Goal: Transaction & Acquisition: Purchase product/service

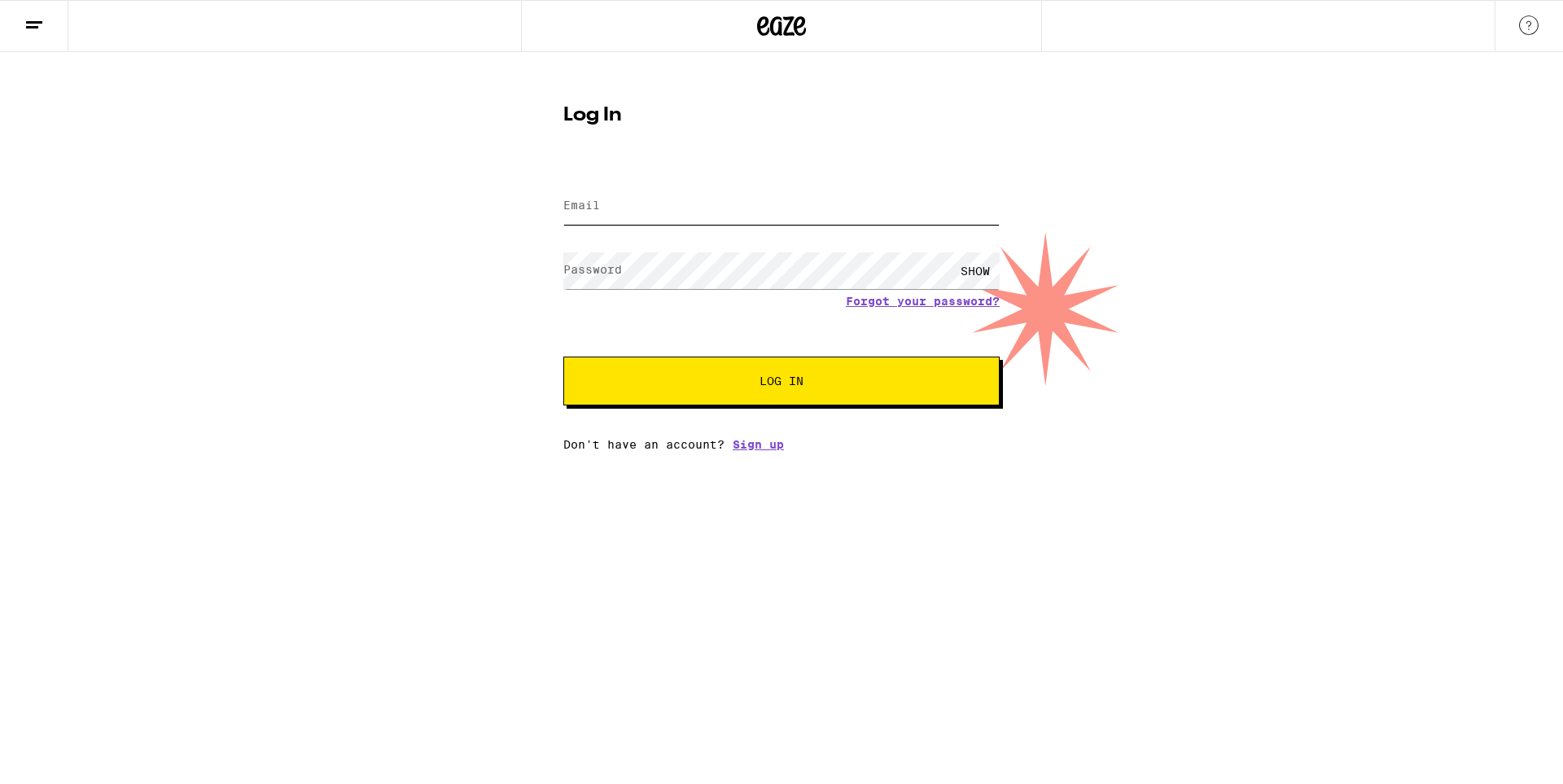
type input "[EMAIL_ADDRESS][DOMAIN_NAME]"
click at [599, 371] on button "Log In" at bounding box center [782, 381] width 436 height 48
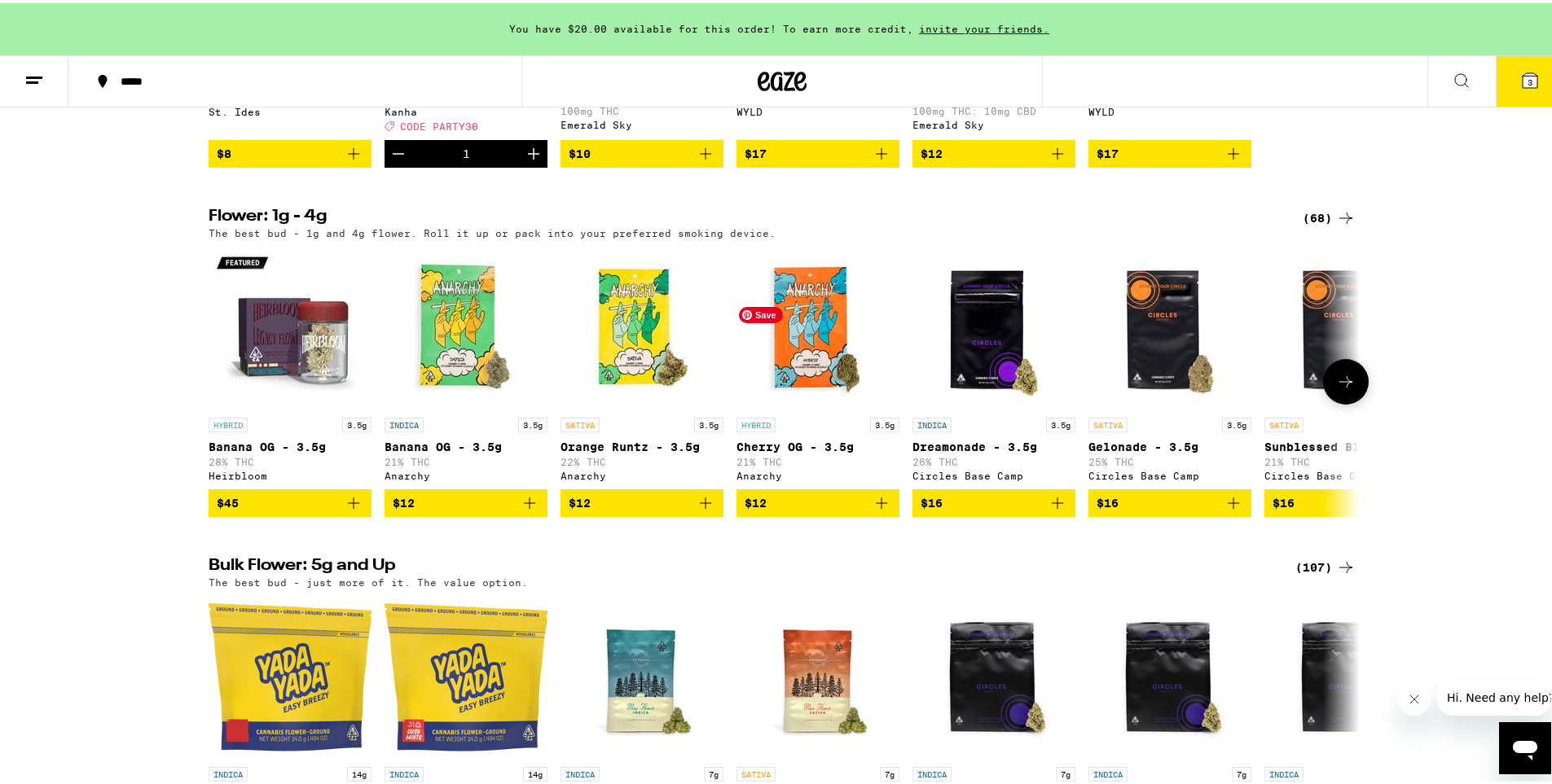
scroll to position [1601, 0]
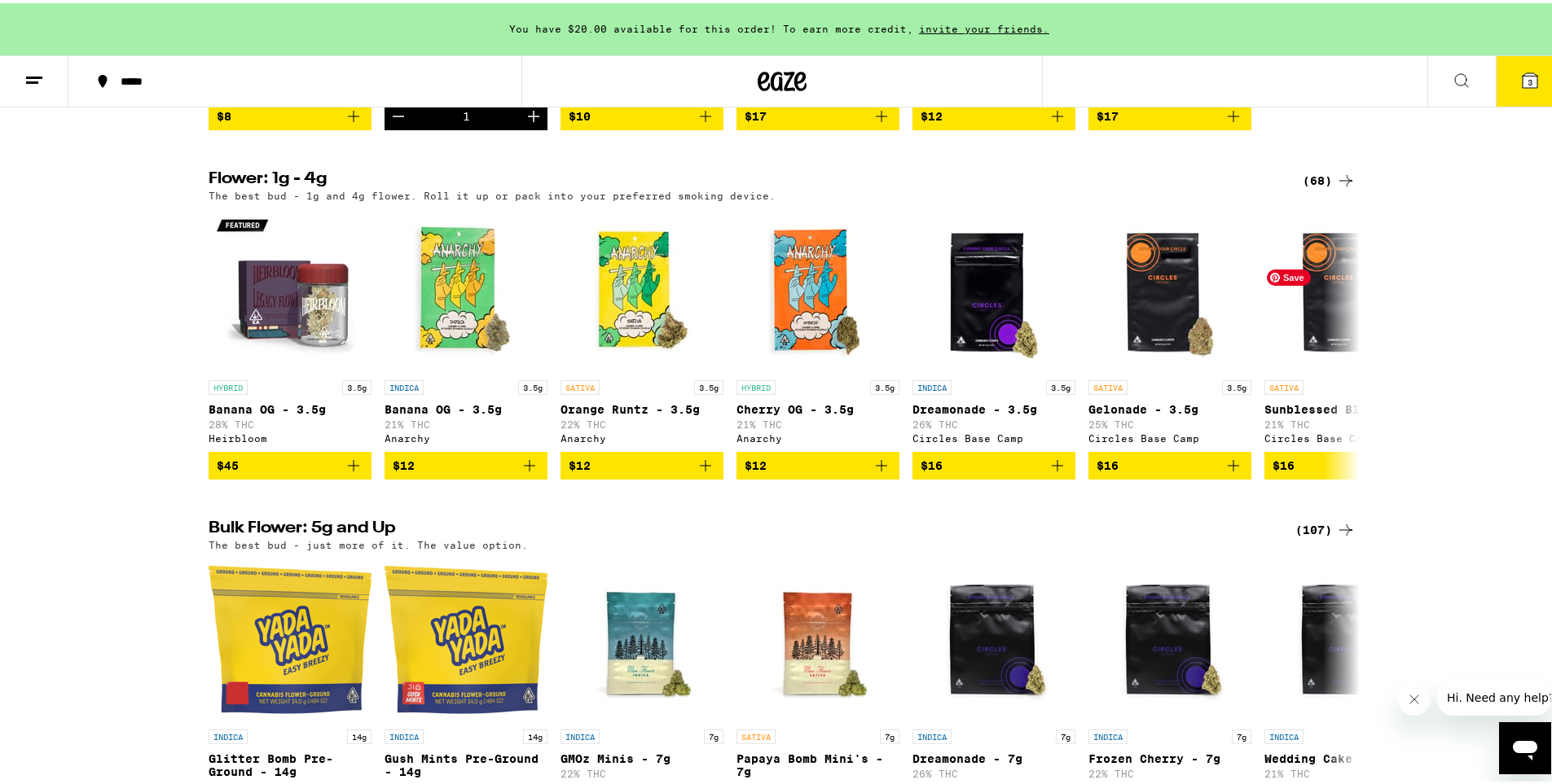
click at [1342, 187] on icon at bounding box center [1345, 177] width 19 height 19
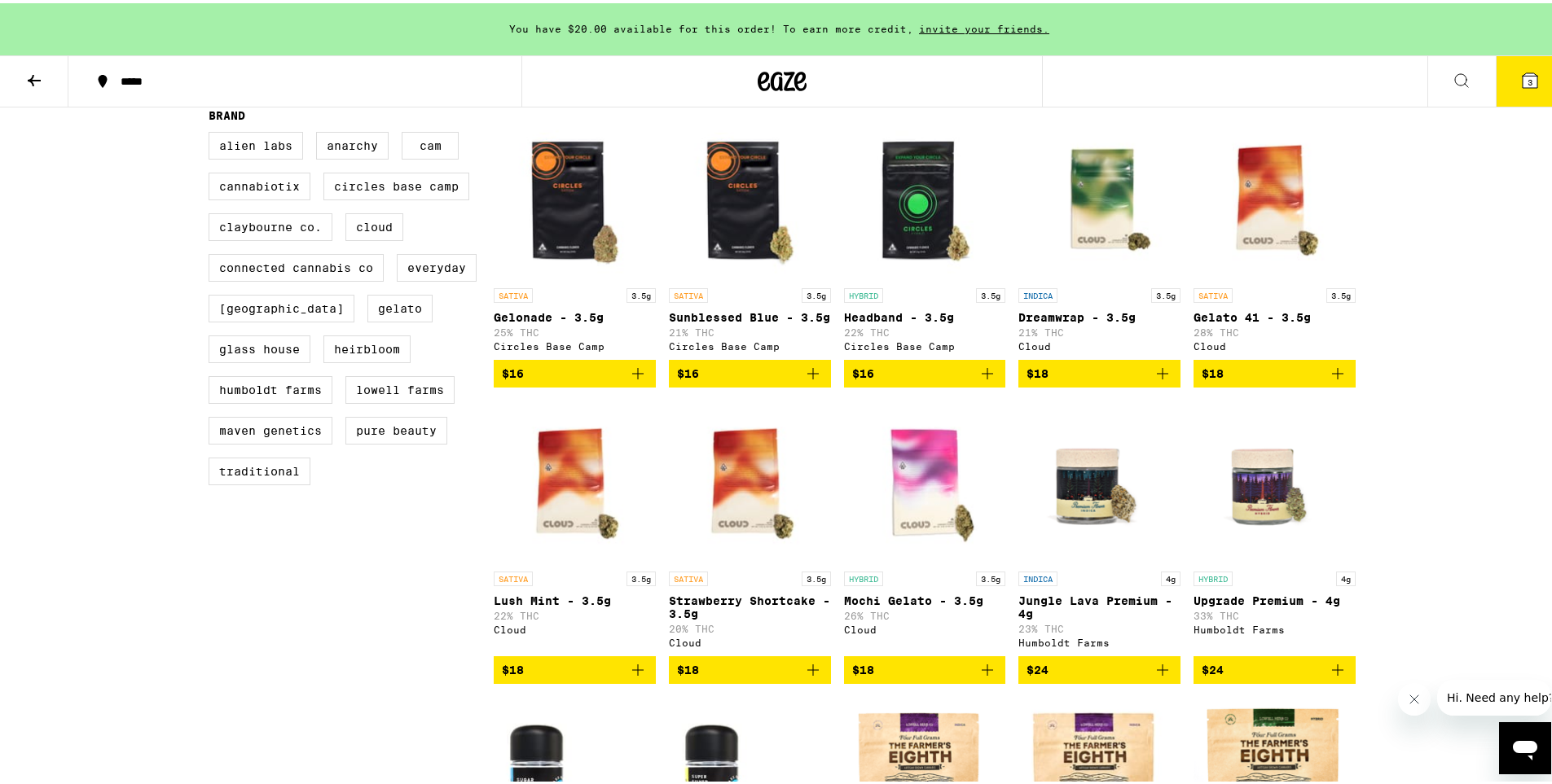
scroll to position [488, 0]
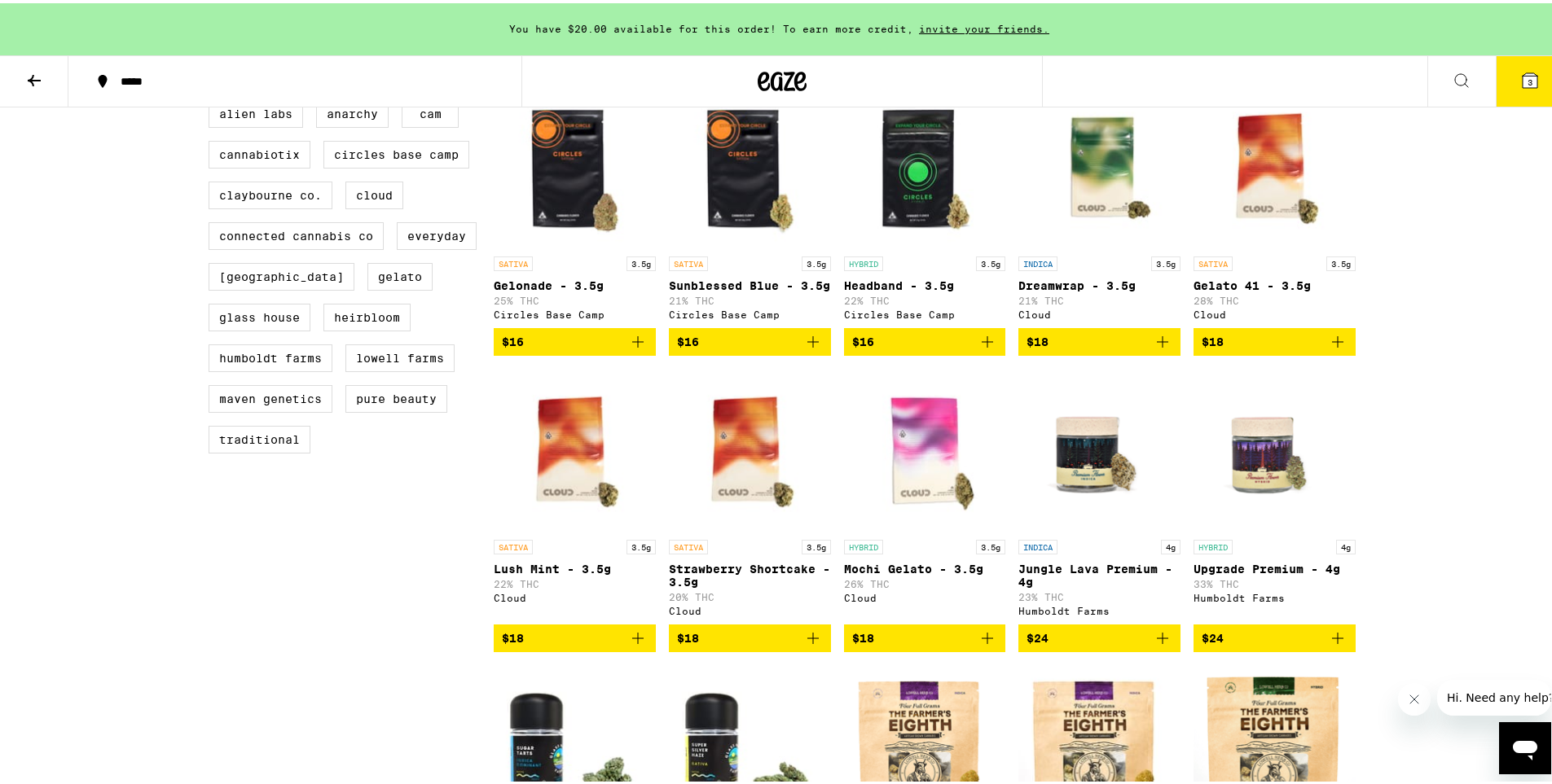
click at [1335, 349] on icon "Add to bag" at bounding box center [1337, 339] width 19 height 19
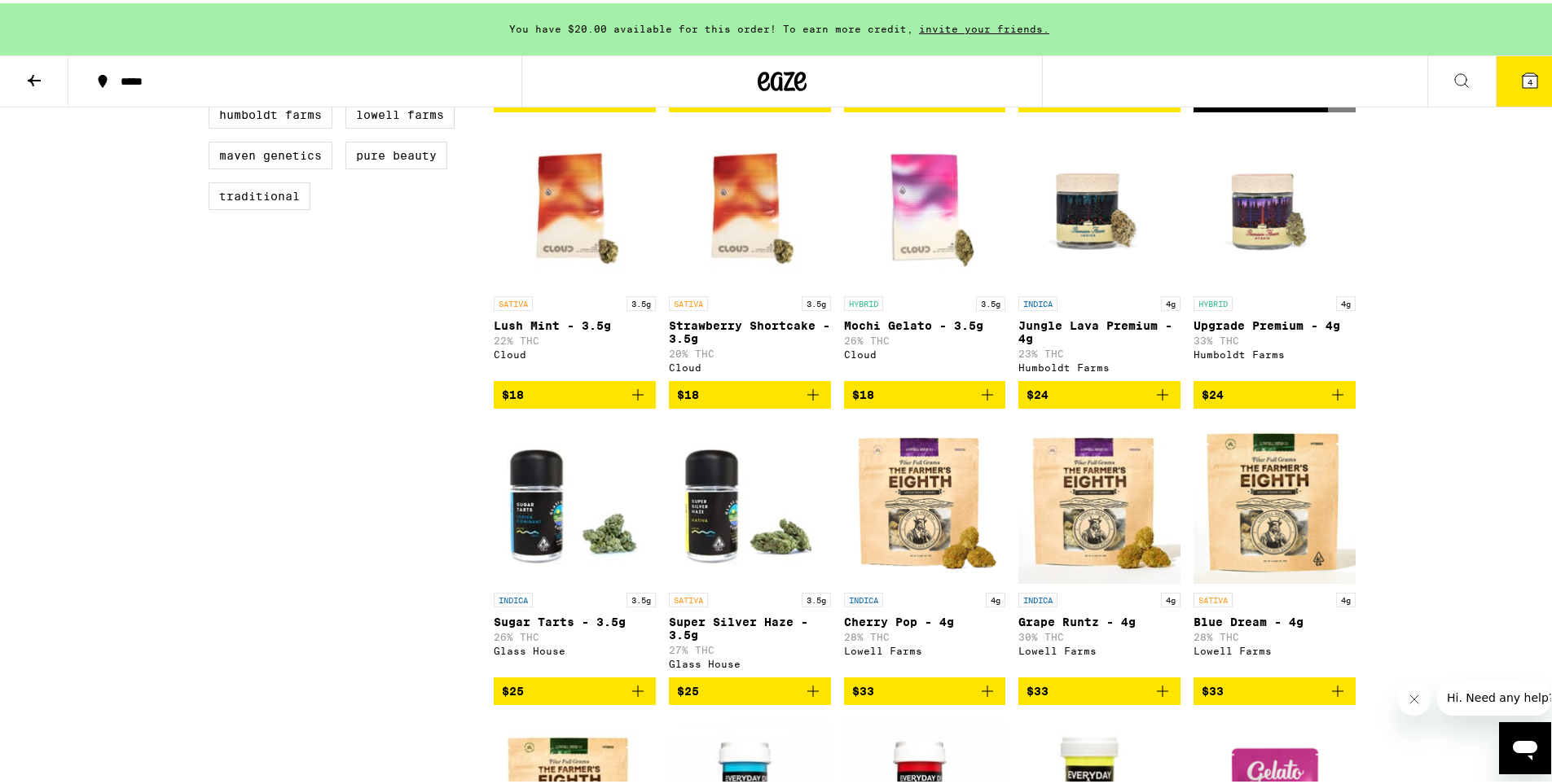
scroll to position [733, 0]
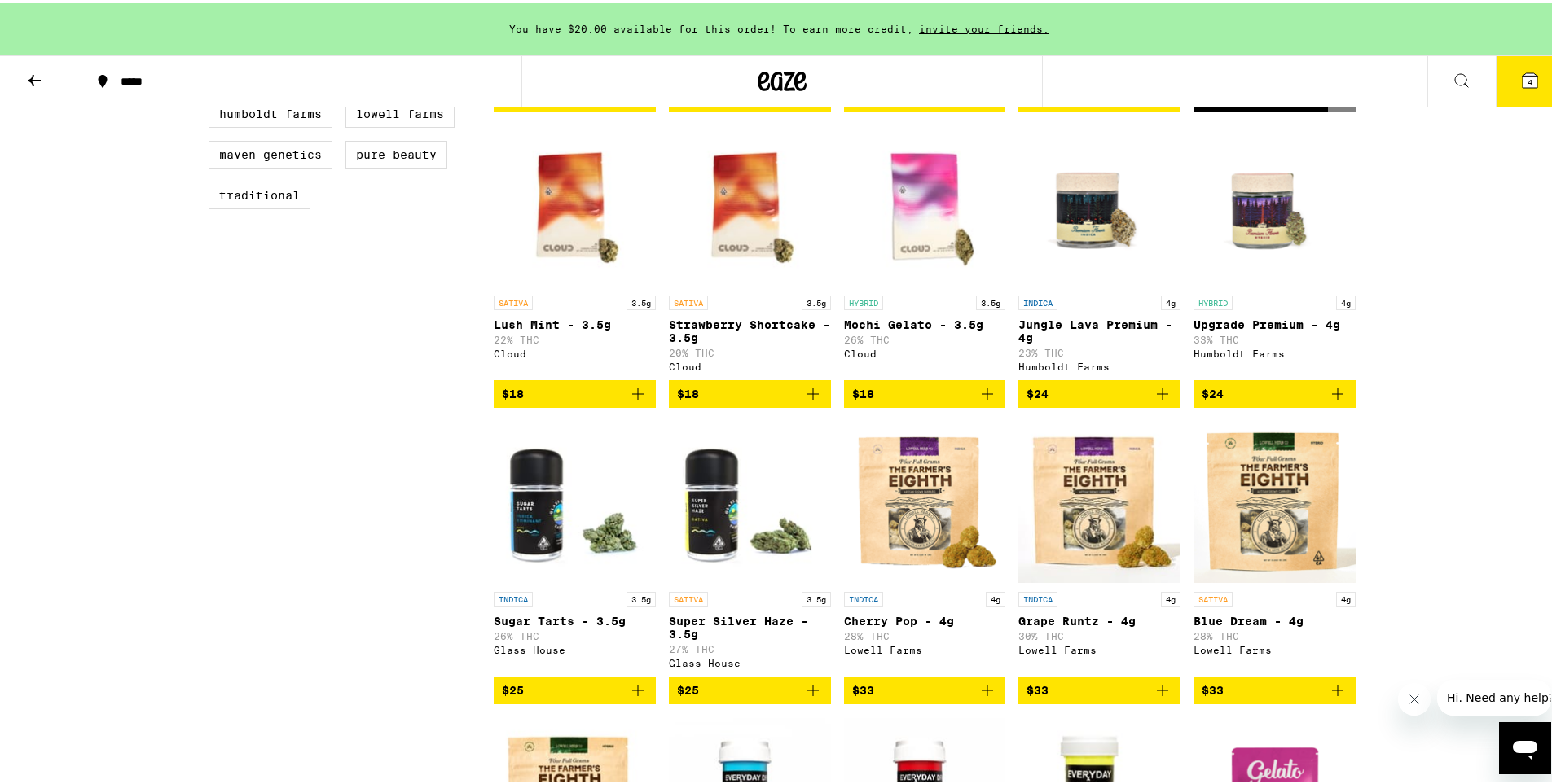
click at [1337, 400] on icon "Add to bag" at bounding box center [1337, 390] width 19 height 19
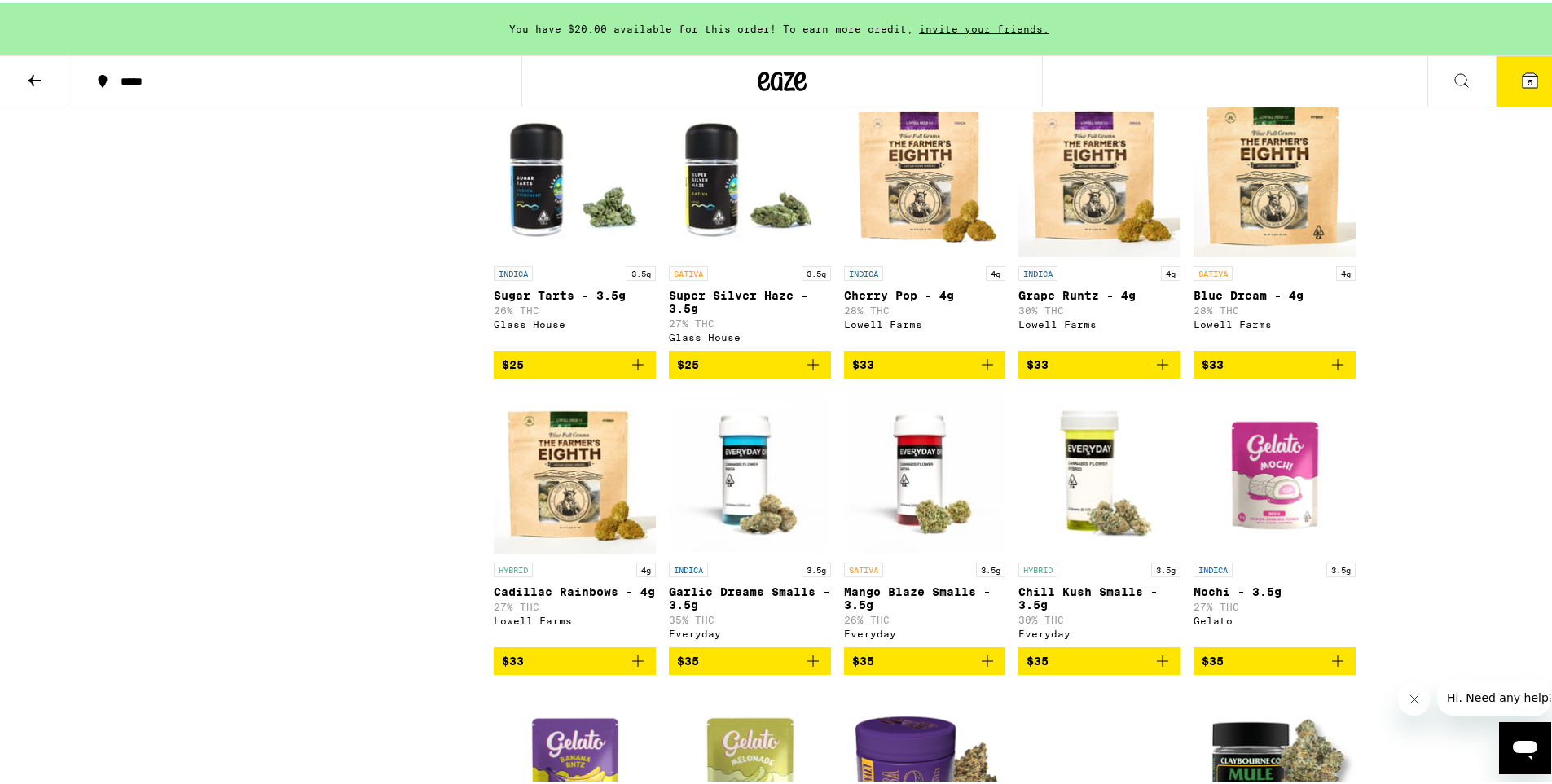
scroll to position [1085, 0]
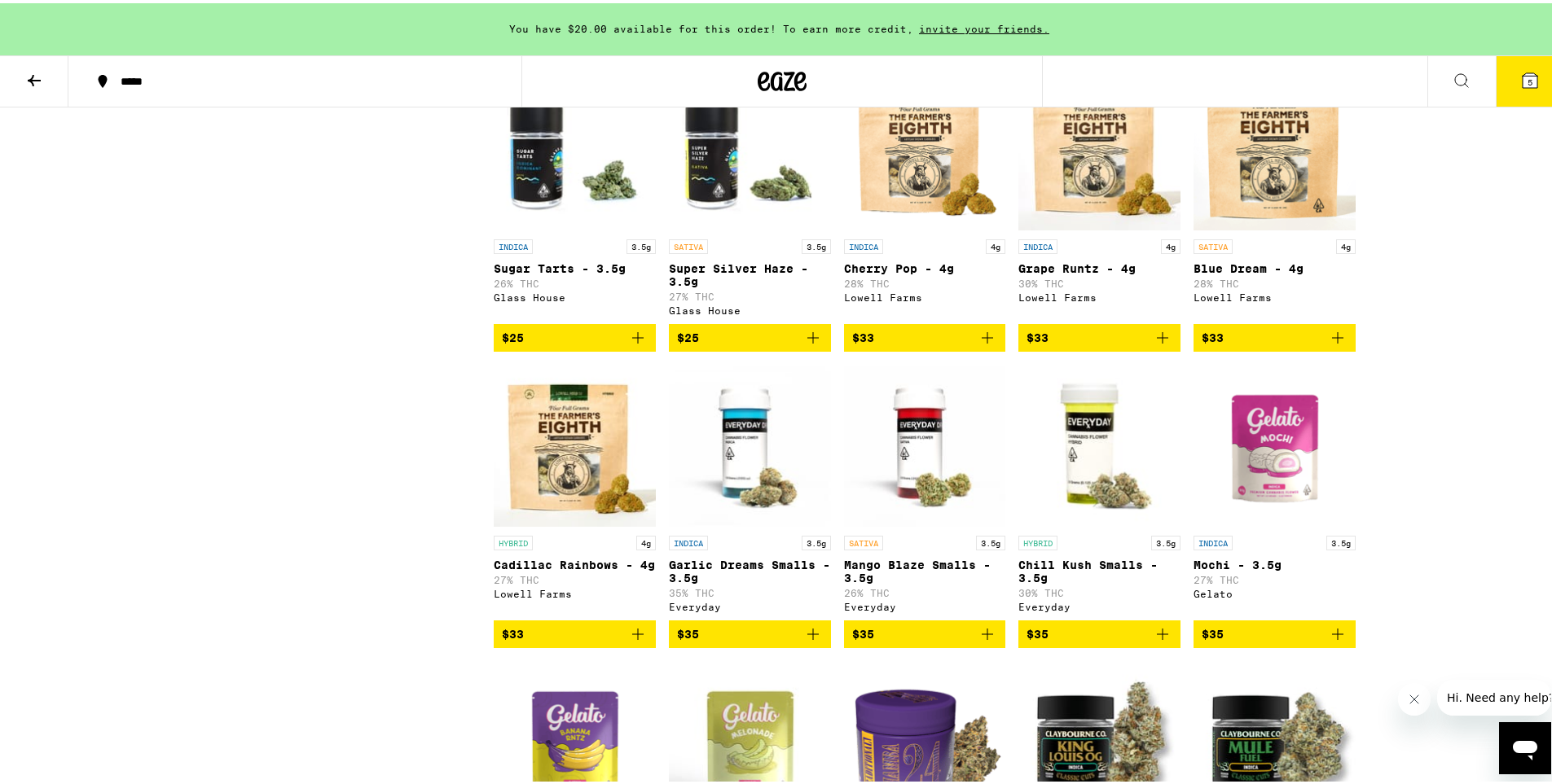
click at [1333, 344] on icon "Add to bag" at bounding box center [1337, 334] width 19 height 19
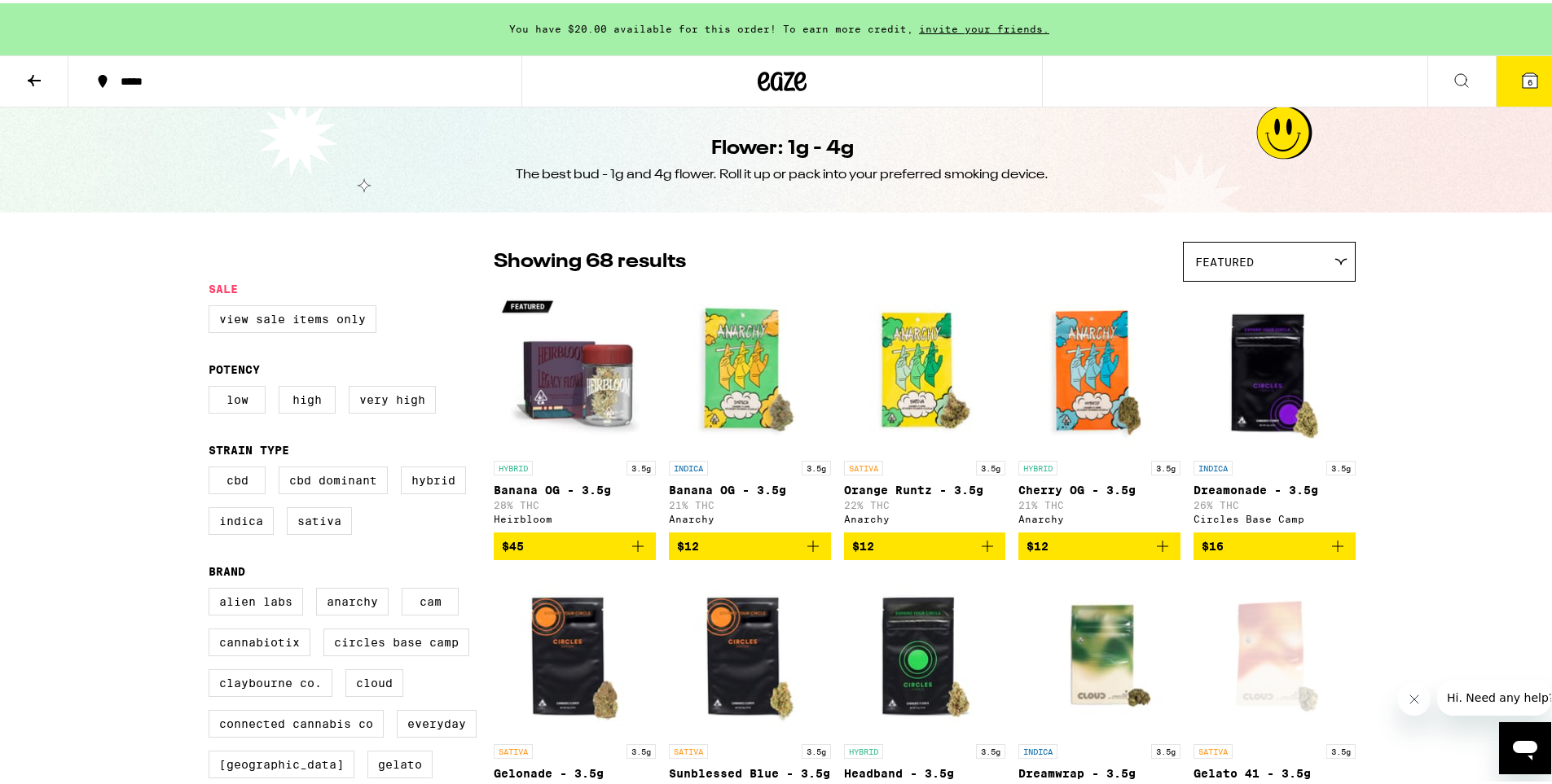
scroll to position [0, 0]
click at [36, 79] on icon at bounding box center [33, 77] width 19 height 19
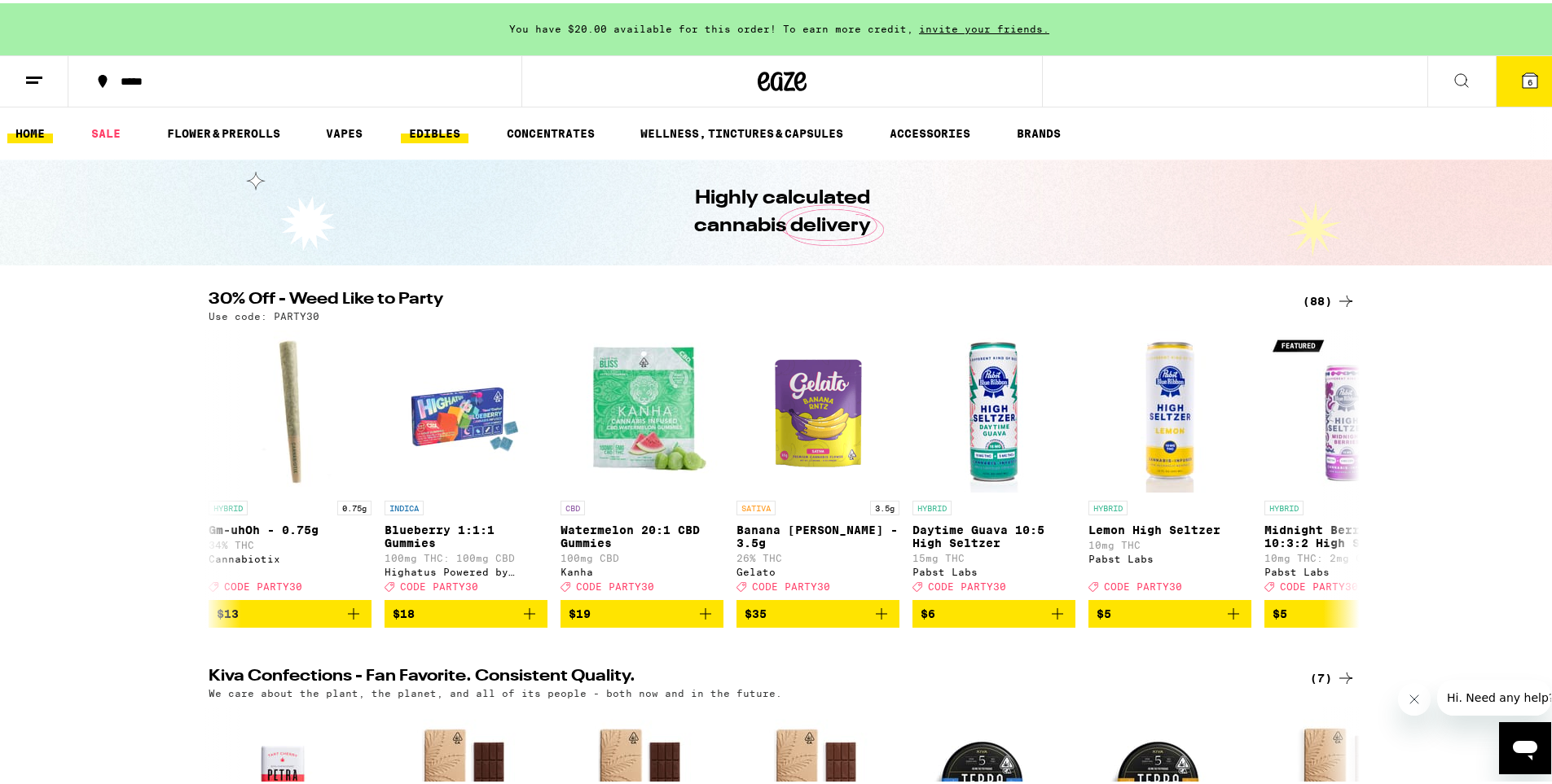
click at [427, 138] on link "EDIBLES" at bounding box center [434, 130] width 68 height 19
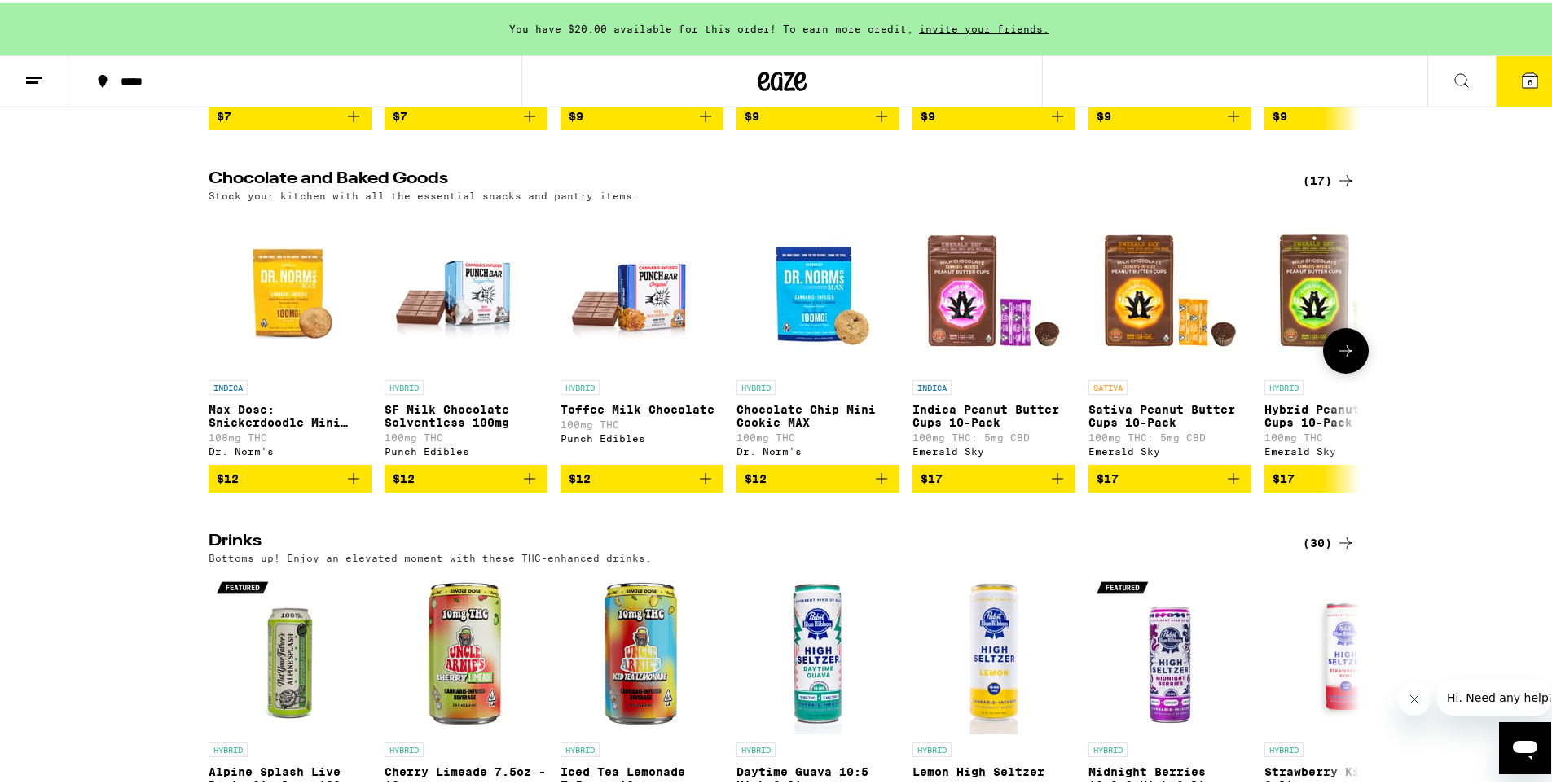
scroll to position [435, 0]
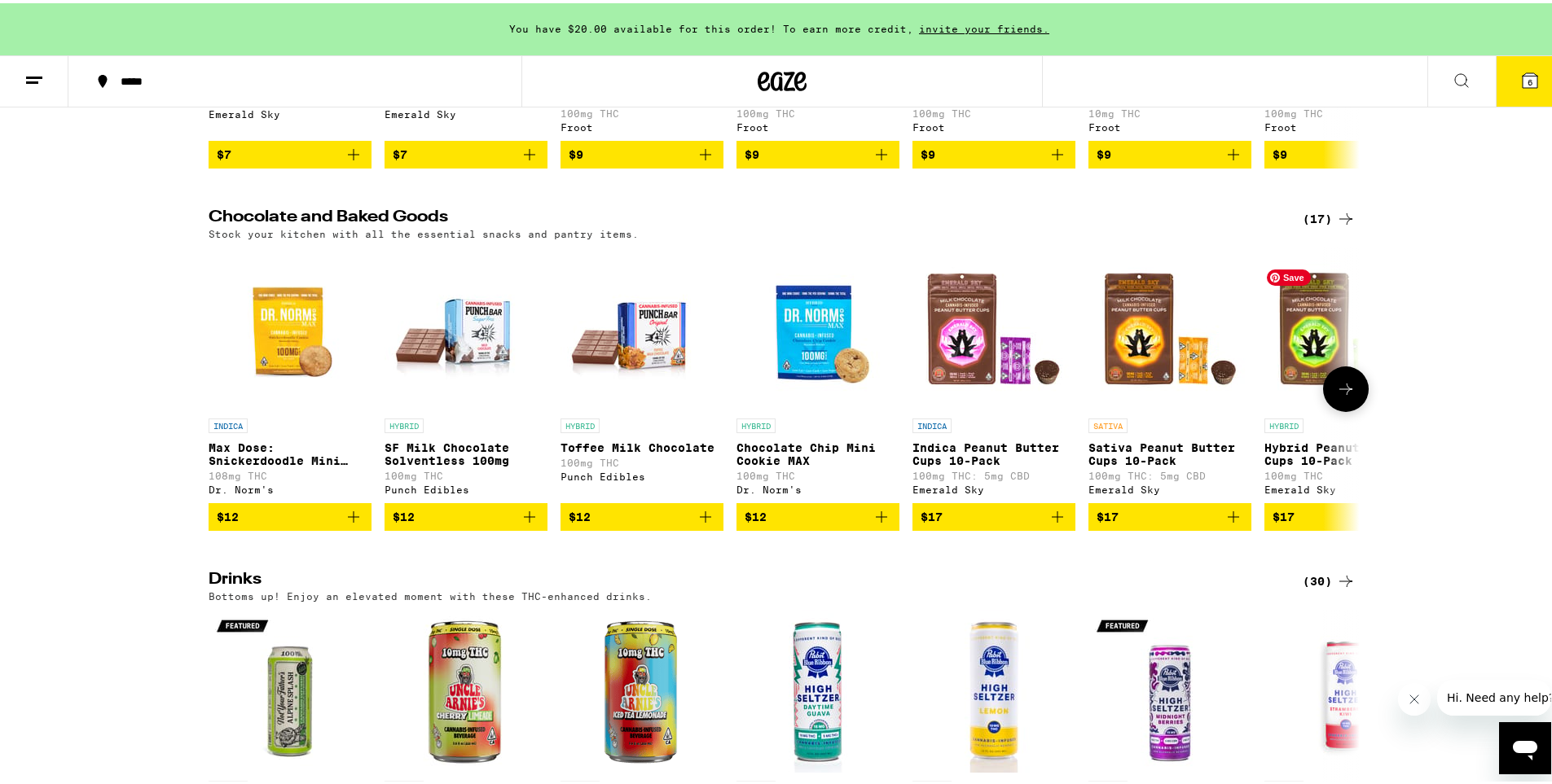
click at [1336, 395] on icon at bounding box center [1345, 385] width 19 height 19
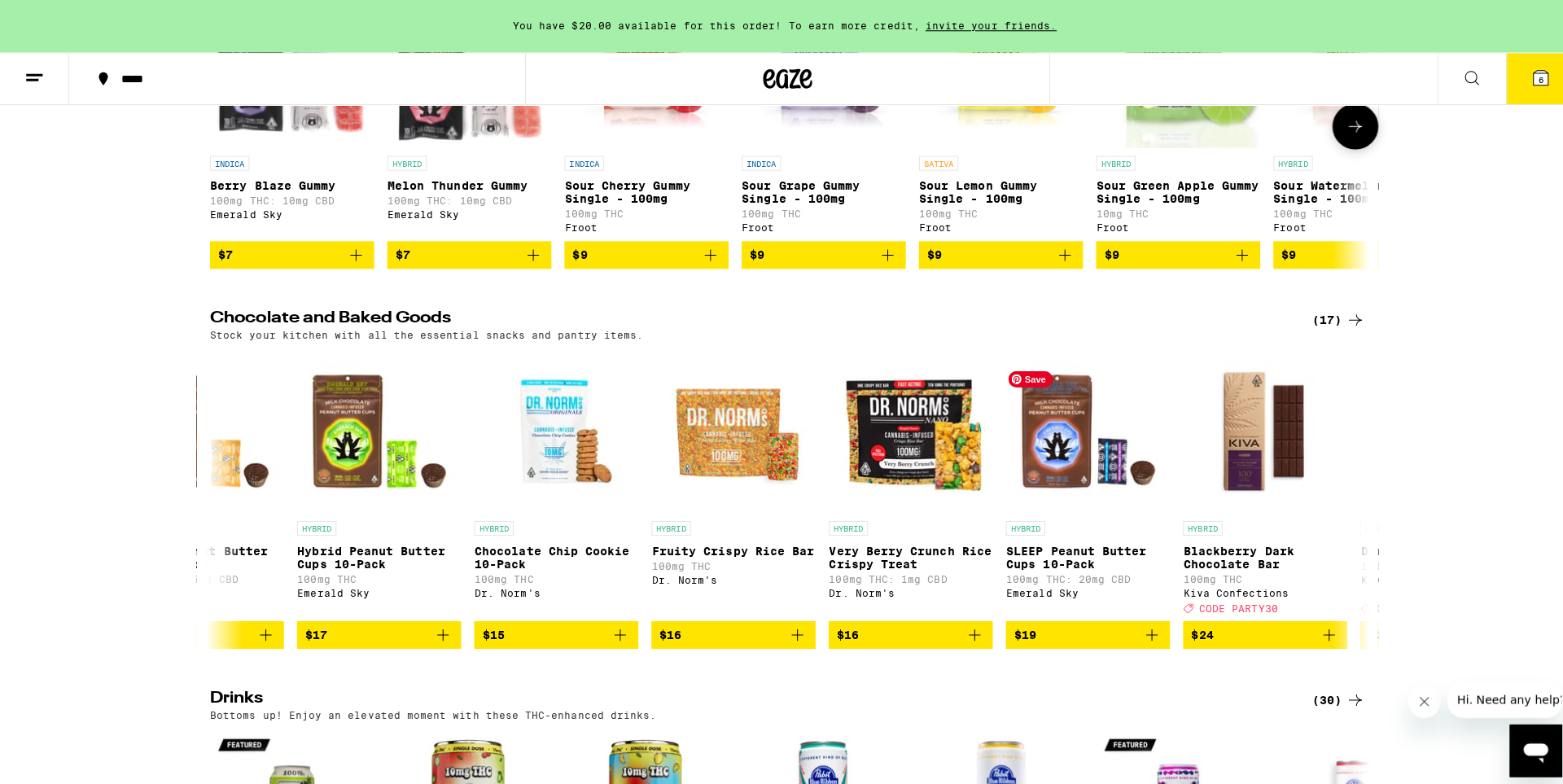
scroll to position [327, 0]
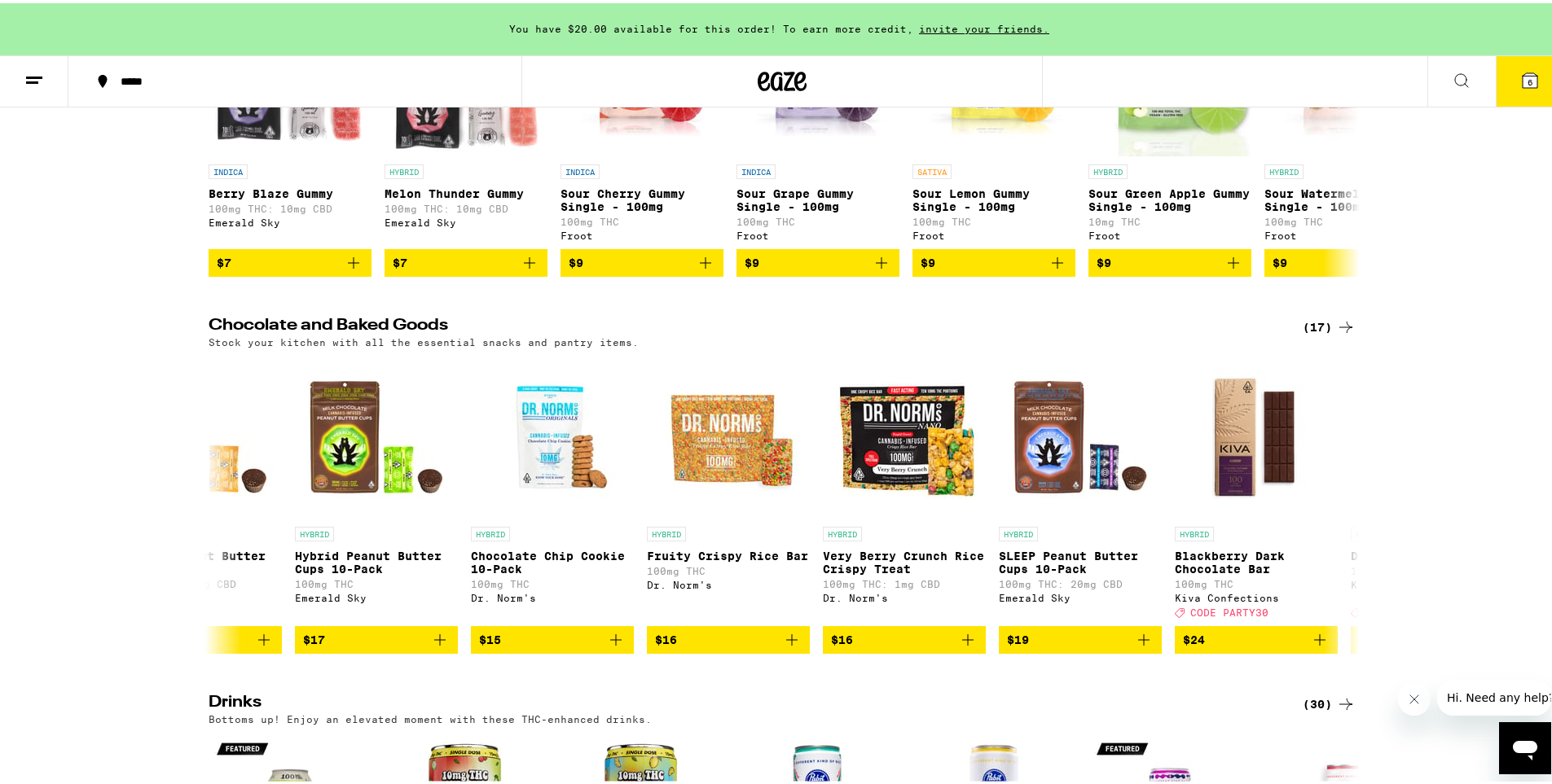
click at [1523, 81] on icon at bounding box center [1530, 78] width 15 height 15
